Goal: Task Accomplishment & Management: Use online tool/utility

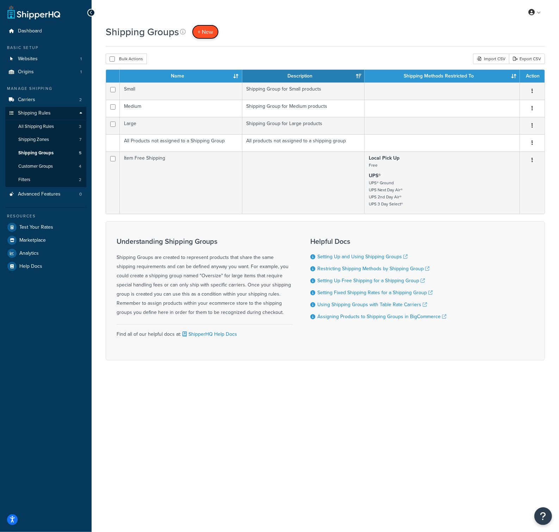
click at [192, 29] on link "+ New" at bounding box center [205, 32] width 27 height 14
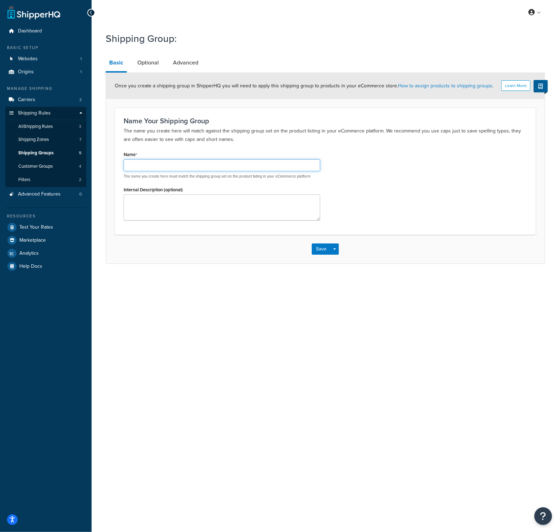
click at [183, 168] on input "Name" at bounding box center [222, 165] width 196 height 12
type input "Pallet"
type textarea "Used for things that ship on a pallet"
click at [325, 249] on button "Save" at bounding box center [321, 248] width 19 height 11
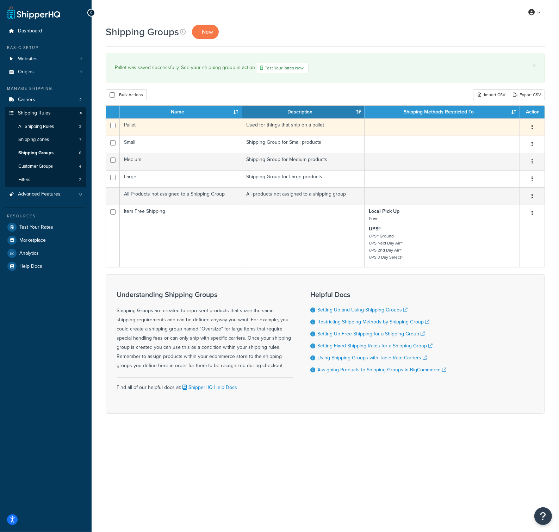
click at [533, 126] on button "button" at bounding box center [532, 126] width 10 height 11
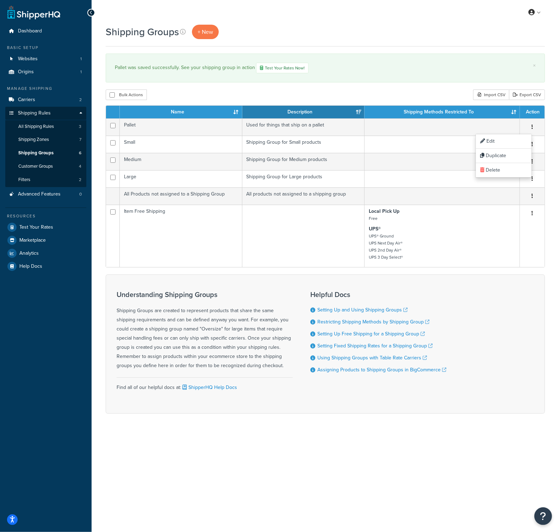
click at [428, 14] on div "My Profile Billing Global Settings Contact Us Logout" at bounding box center [325, 12] width 467 height 25
click at [273, 69] on link "Test Your Rates Now!" at bounding box center [282, 68] width 52 height 11
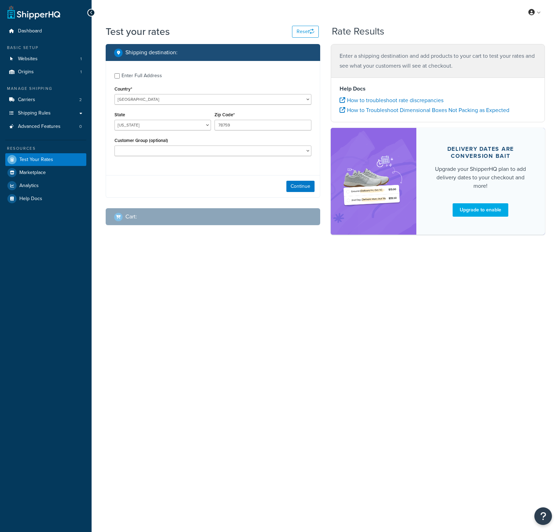
select select "[GEOGRAPHIC_DATA]"
click at [175, 103] on select "United States United Kingdom Afghanistan Åland Islands Albania Algeria American…" at bounding box center [212, 99] width 197 height 11
click at [172, 102] on select "United States United Kingdom Afghanistan Åland Islands Albania Algeria American…" at bounding box center [212, 99] width 197 height 11
click at [53, 156] on link "Test Your Rates" at bounding box center [45, 159] width 81 height 13
click at [42, 98] on link "Carriers 2" at bounding box center [45, 99] width 81 height 13
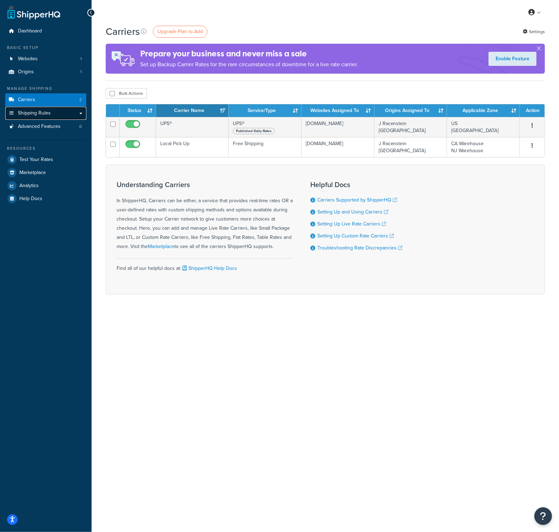
click at [77, 108] on link "Shipping Rules" at bounding box center [45, 113] width 81 height 13
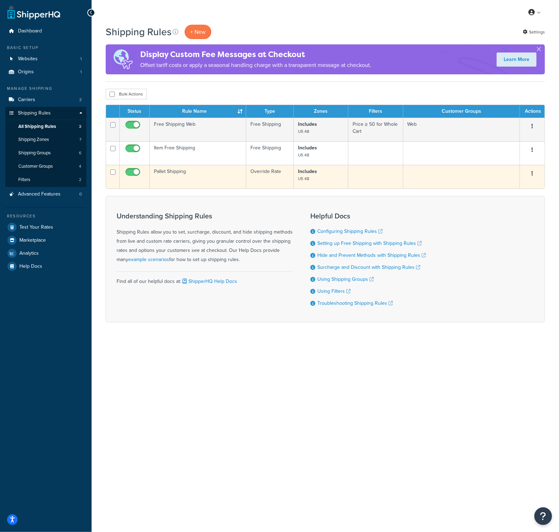
click at [532, 173] on icon "button" at bounding box center [531, 173] width 1 height 5
click at [517, 185] on link "Edit" at bounding box center [509, 187] width 56 height 14
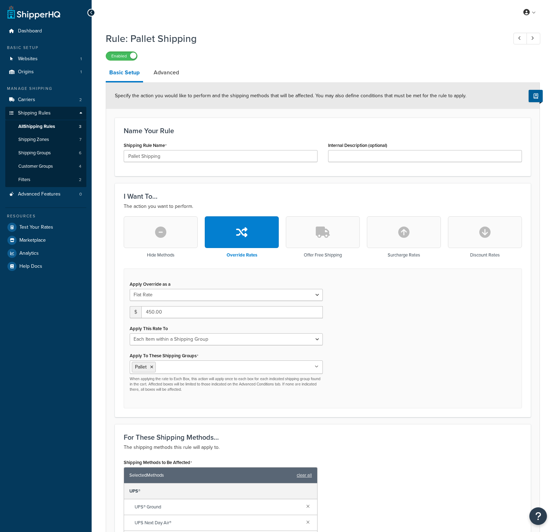
select select "ITEM"
click at [416, 243] on button "button" at bounding box center [404, 232] width 74 height 32
type input "0"
select select "CART"
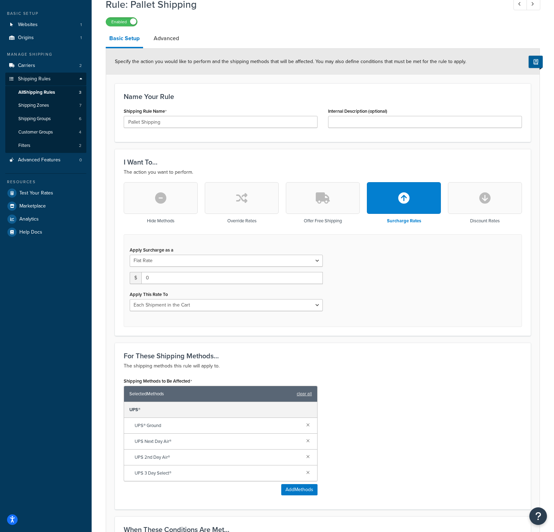
scroll to position [35, 0]
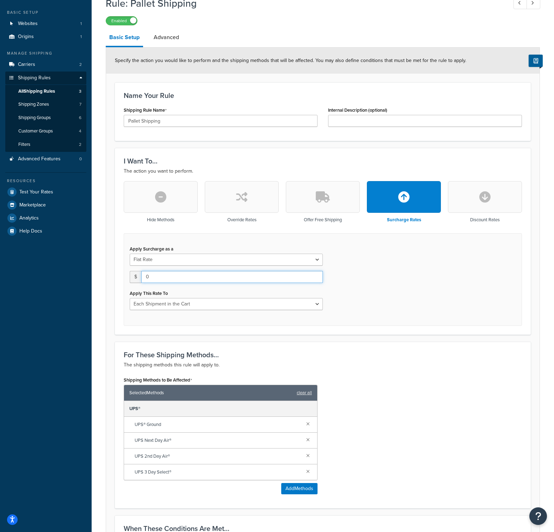
click at [173, 275] on input "0" at bounding box center [231, 277] width 181 height 12
click at [374, 289] on div "Apply Surcharge as a Flat Rate Percentage Flat Rate & Percentage $ 0 Apply This…" at bounding box center [323, 279] width 398 height 93
click at [292, 291] on div "Apply This Rate To Each Shipment in the Cart Each Shipping Group in the Cart Ea…" at bounding box center [226, 299] width 193 height 22
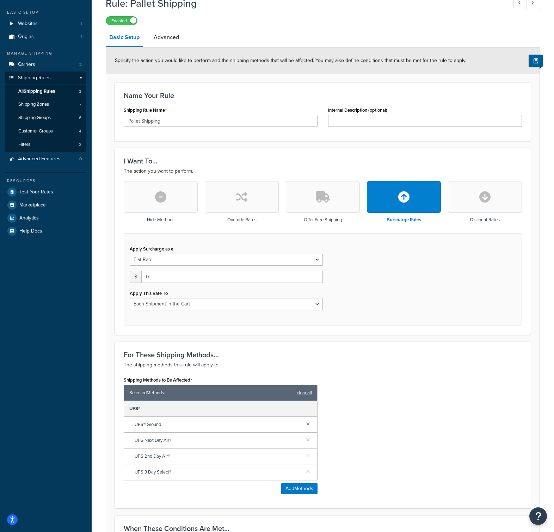
click at [217, 187] on button "button" at bounding box center [242, 197] width 74 height 32
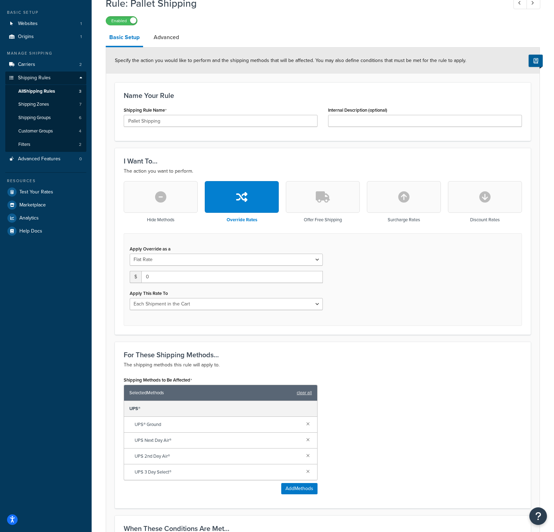
click at [366, 200] on div "Hide Methods Override Rates Offer Free Shipping Surcharge Rates Discount Rates" at bounding box center [323, 207] width 398 height 52
click at [342, 200] on button "button" at bounding box center [323, 197] width 74 height 32
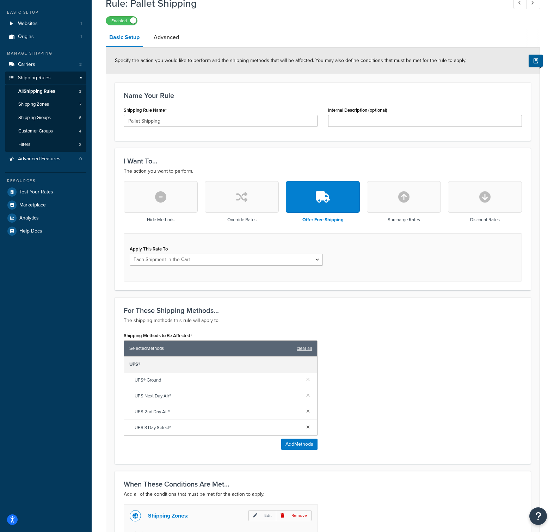
click at [168, 198] on button "button" at bounding box center [161, 197] width 74 height 32
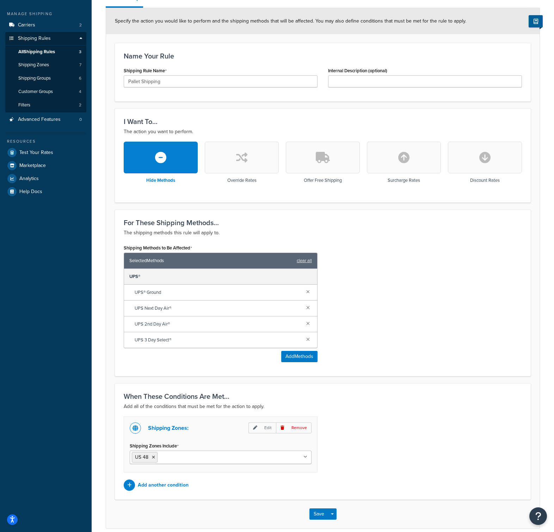
scroll to position [106, 0]
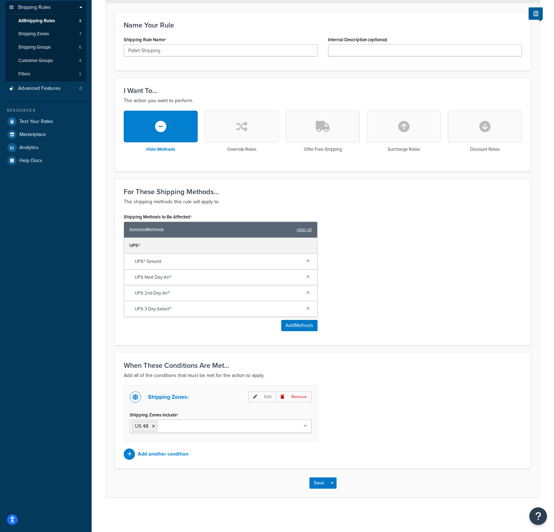
click at [233, 119] on button "button" at bounding box center [242, 127] width 74 height 32
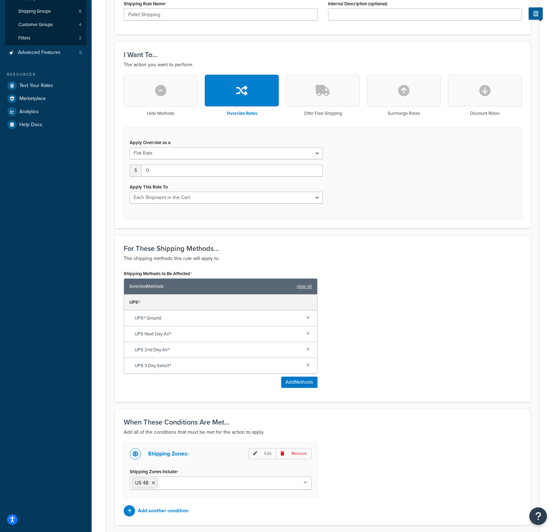
scroll to position [128, 0]
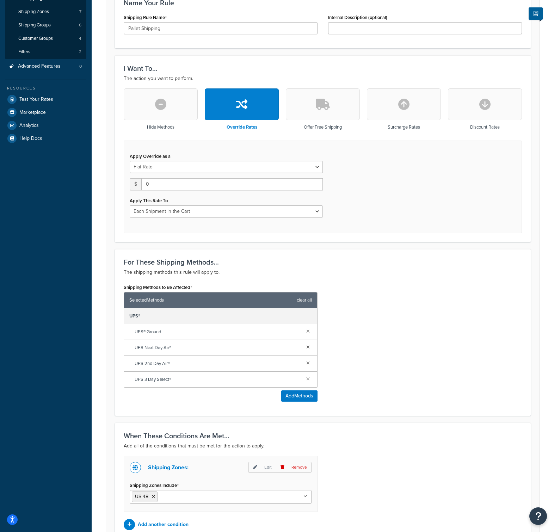
click at [326, 127] on h3 "Offer Free Shipping" at bounding box center [323, 127] width 38 height 5
click at [331, 112] on button "button" at bounding box center [323, 104] width 74 height 32
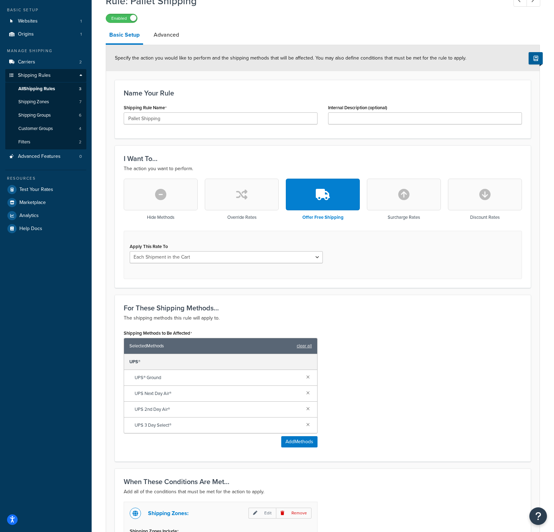
scroll to position [0, 0]
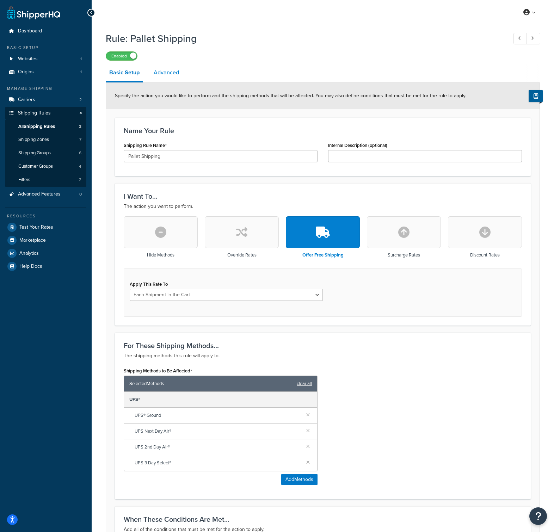
click at [155, 79] on link "Advanced" at bounding box center [166, 72] width 32 height 17
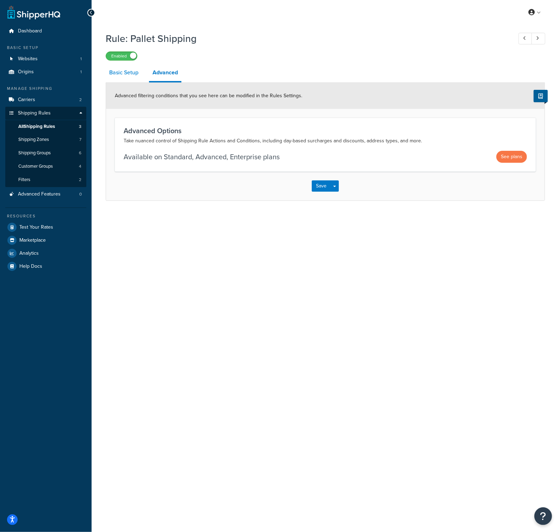
click at [118, 71] on link "Basic Setup" at bounding box center [124, 72] width 36 height 17
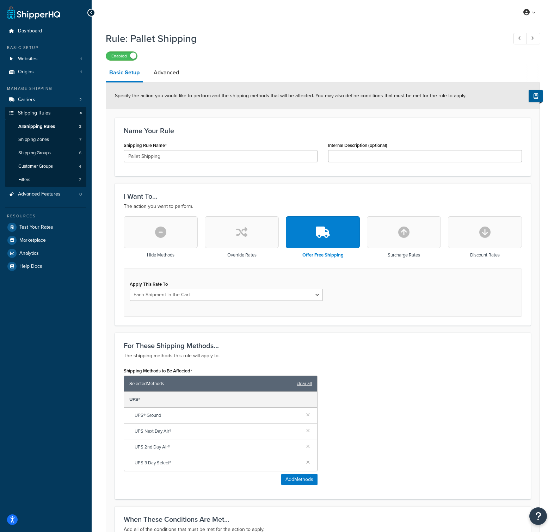
click at [244, 236] on icon "button" at bounding box center [241, 231] width 11 height 11
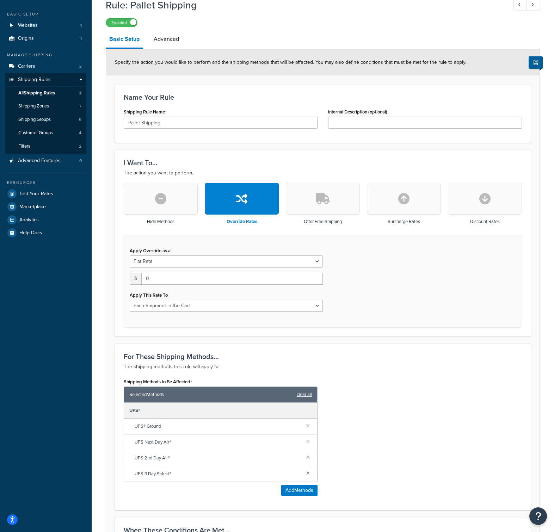
scroll to position [35, 0]
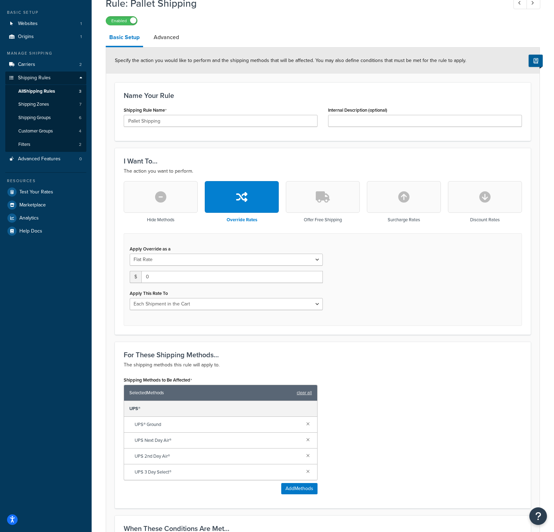
click at [199, 270] on div "Apply Override as a Flat Rate Percentage Flat Rate & Percentage $ 0 Apply This …" at bounding box center [226, 277] width 204 height 66
click at [199, 271] on input "0" at bounding box center [231, 277] width 181 height 12
type input "450"
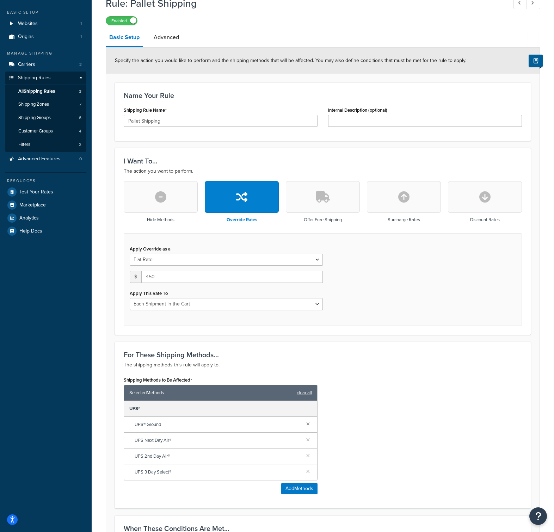
click at [376, 257] on div "Apply Override as a Flat Rate Percentage Flat Rate & Percentage $ 450 Apply Thi…" at bounding box center [323, 279] width 398 height 93
click at [196, 299] on select "Each Shipment in the Cart Each Shipping Group in the Cart Each Item within a Sh…" at bounding box center [226, 304] width 193 height 12
select select "ITEM"
click at [130, 298] on select "Each Shipment in the Cart Each Shipping Group in the Cart Each Item within a Sh…" at bounding box center [226, 304] width 193 height 12
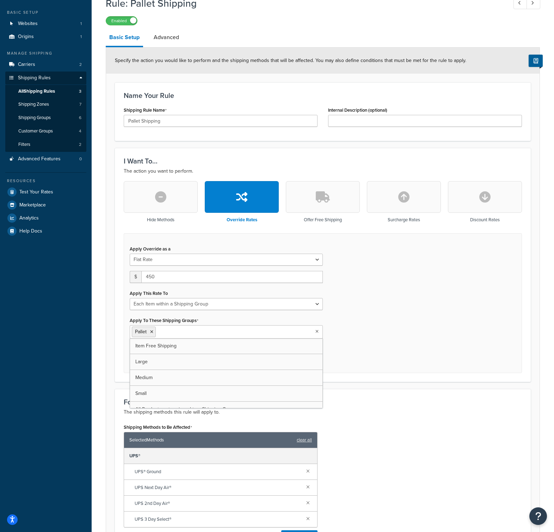
click at [175, 333] on input "Apply To These Shipping Groups" at bounding box center [188, 331] width 62 height 8
click at [151, 331] on icon at bounding box center [151, 332] width 3 height 4
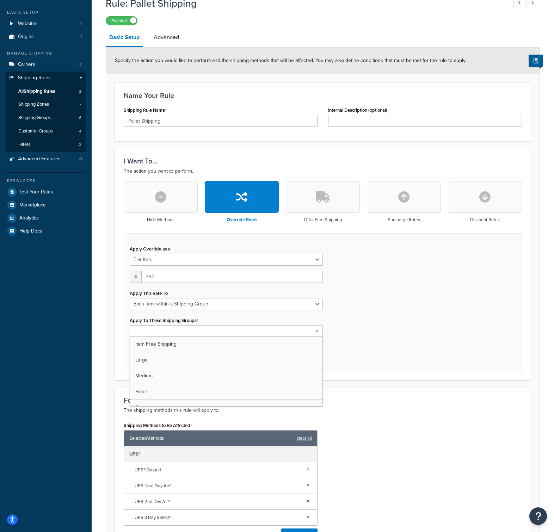
click at [156, 328] on input "Apply To These Shipping Groups" at bounding box center [163, 331] width 62 height 8
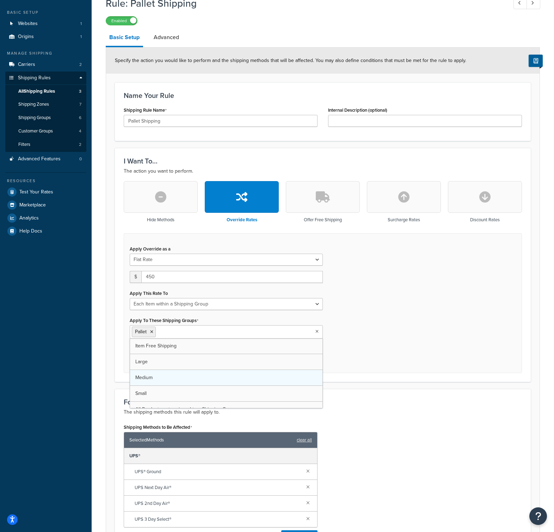
scroll to position [8, 0]
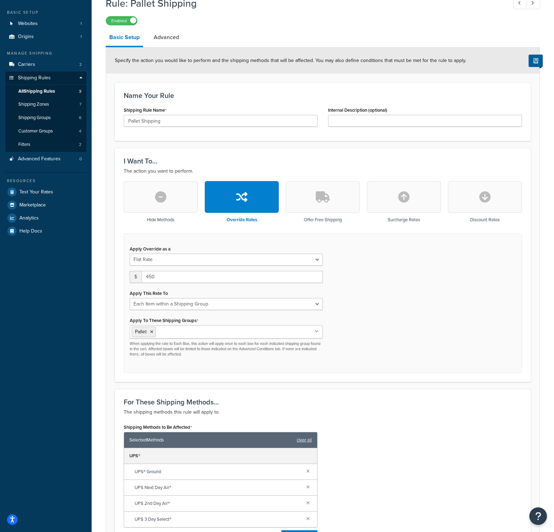
click at [381, 348] on div "Apply Override as a Flat Rate Percentage Flat Rate & Percentage $ 450 Apply Thi…" at bounding box center [323, 303] width 398 height 140
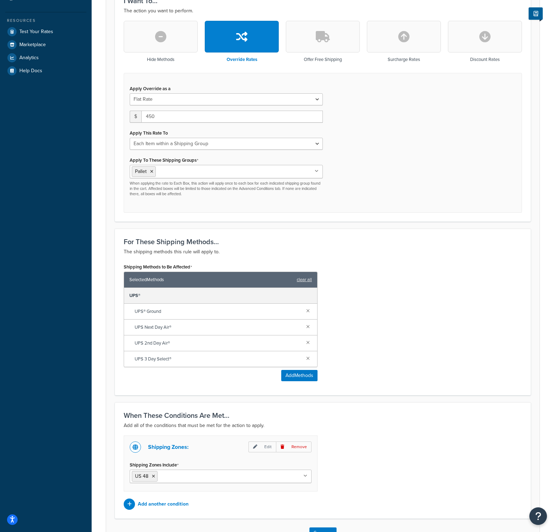
scroll to position [245, 0]
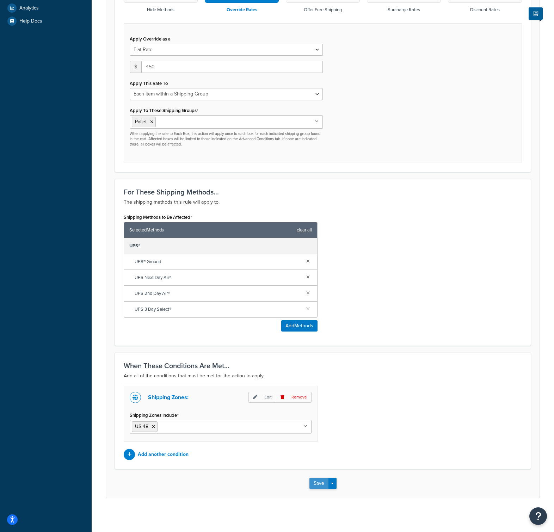
click at [314, 485] on button "Save" at bounding box center [318, 483] width 19 height 11
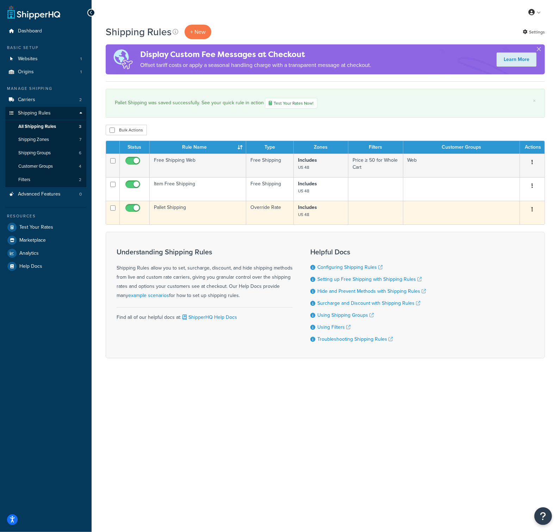
click at [535, 210] on button "button" at bounding box center [532, 209] width 10 height 11
click at [510, 243] on link "Duplicate" at bounding box center [509, 237] width 56 height 14
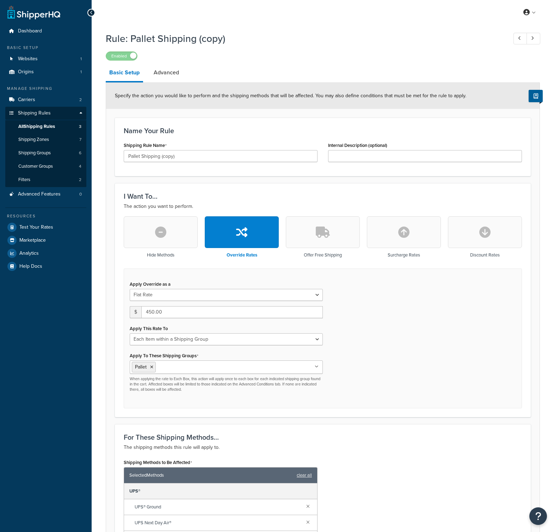
select select "ITEM"
click at [158, 227] on icon "button" at bounding box center [160, 231] width 11 height 11
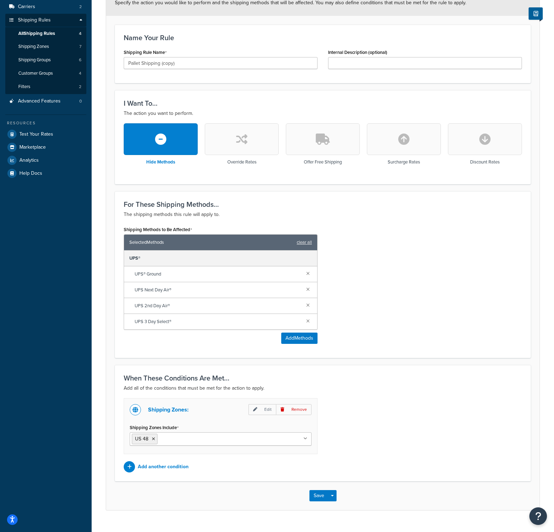
scroll to position [106, 0]
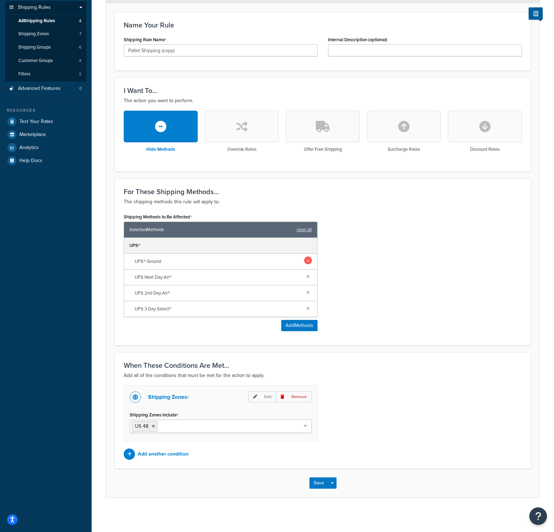
click at [310, 259] on link at bounding box center [308, 260] width 8 height 8
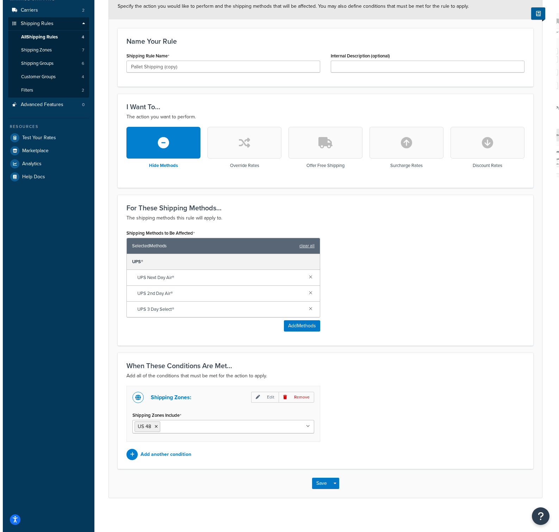
scroll to position [90, 0]
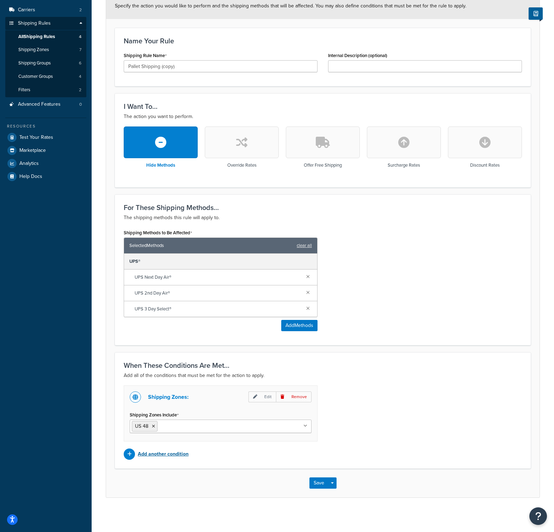
click at [153, 450] on p "Add another condition" at bounding box center [163, 454] width 51 height 10
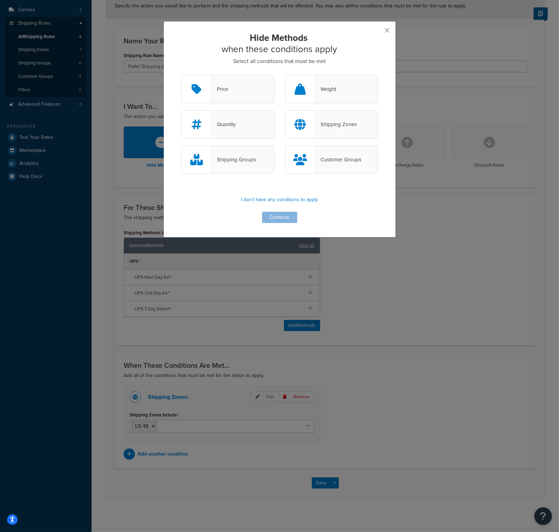
click at [250, 156] on div "Shipping Groups" at bounding box center [234, 160] width 44 height 10
click at [0, 0] on input "Shipping Groups" at bounding box center [0, 0] width 0 height 0
click at [289, 216] on button "Continue" at bounding box center [279, 217] width 35 height 11
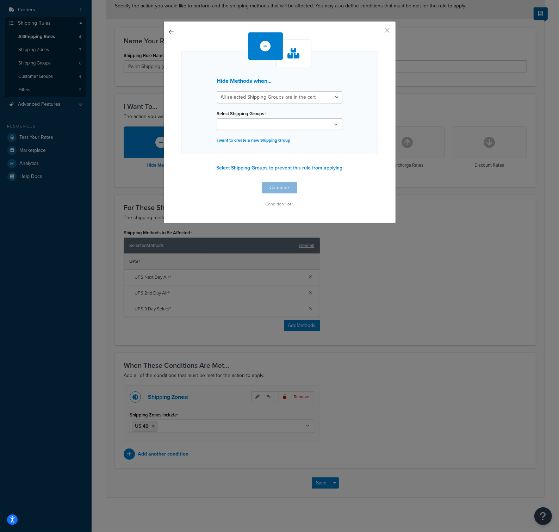
click at [275, 128] on ul at bounding box center [279, 124] width 125 height 12
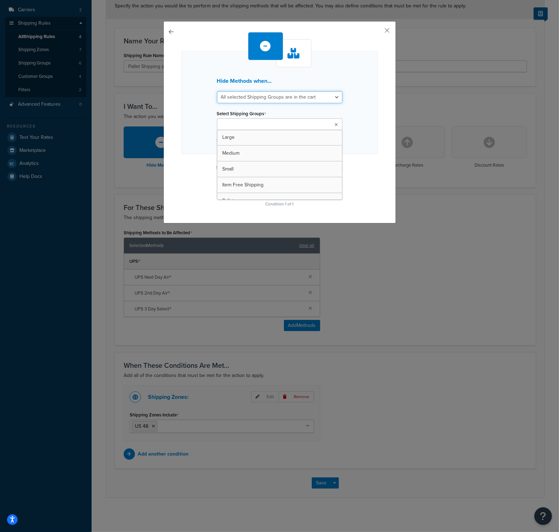
click at [287, 100] on select "All selected Shipping Groups are in the cart Any selected Shipping Groups are i…" at bounding box center [279, 97] width 125 height 12
select select "any"
click at [217, 91] on select "All selected Shipping Groups are in the cart Any selected Shipping Groups are i…" at bounding box center [279, 97] width 125 height 12
click at [281, 127] on ul at bounding box center [279, 124] width 125 height 12
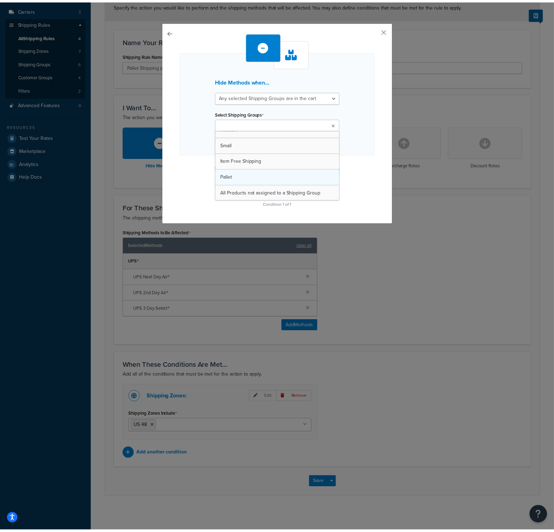
scroll to position [8, 0]
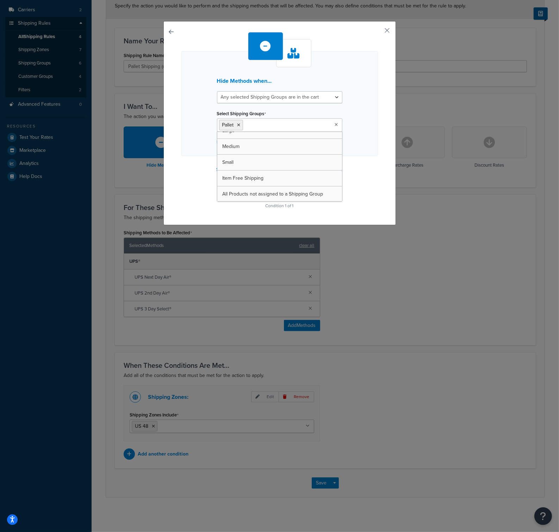
click at [367, 167] on div "Hide Methods when... All selected Shipping Groups are in the cart Any selected …" at bounding box center [279, 121] width 196 height 179
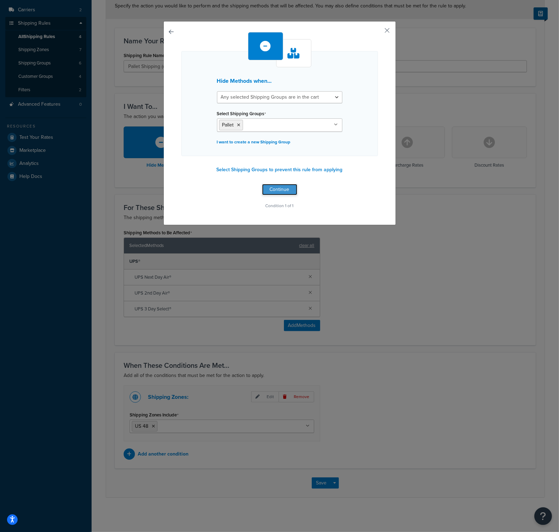
click at [277, 189] on button "Continue" at bounding box center [279, 189] width 35 height 11
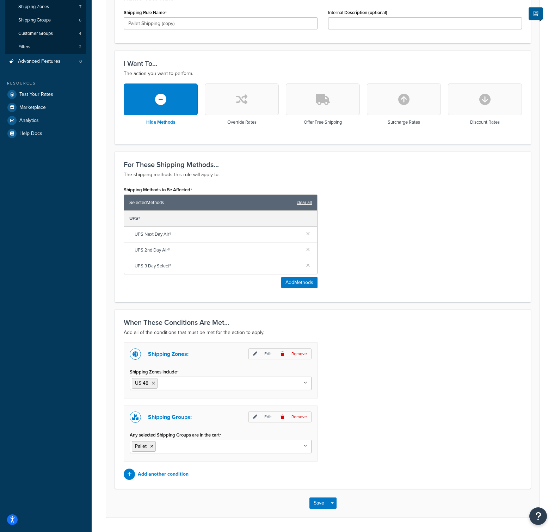
scroll to position [152, 0]
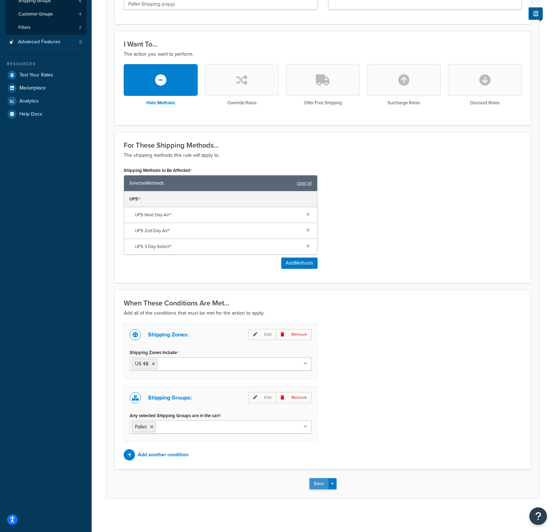
click at [323, 484] on button "Save" at bounding box center [318, 483] width 19 height 11
